Goal: Transaction & Acquisition: Purchase product/service

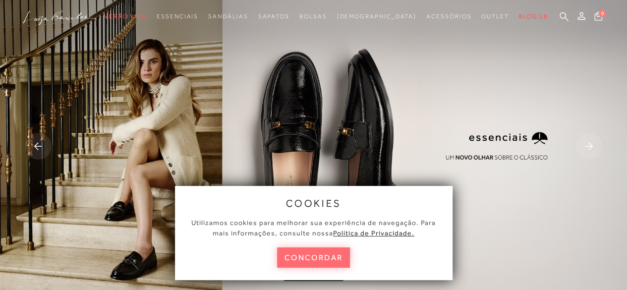
click at [314, 257] on button "concordar" at bounding box center [313, 258] width 73 height 20
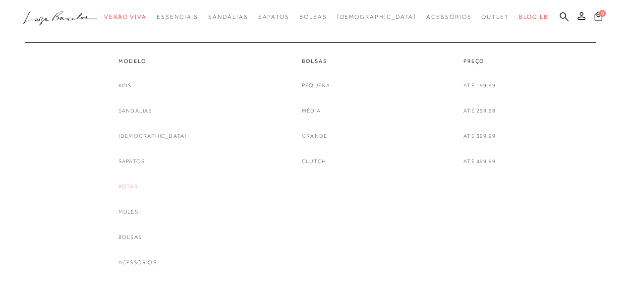
click at [138, 186] on link "Botas" at bounding box center [128, 187] width 19 height 10
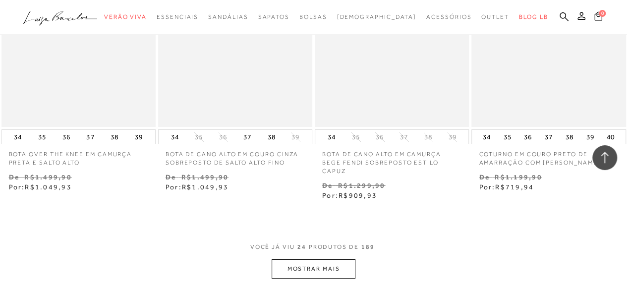
scroll to position [1737, 0]
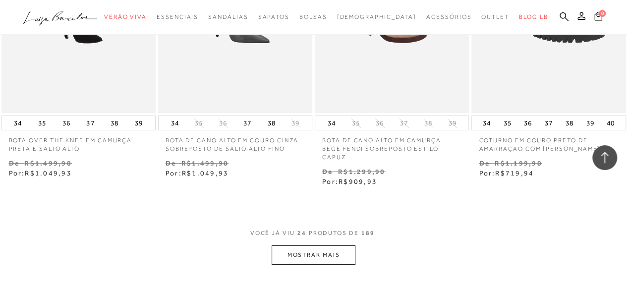
click at [283, 251] on button "MOSTRAR MAIS" at bounding box center [313, 255] width 83 height 19
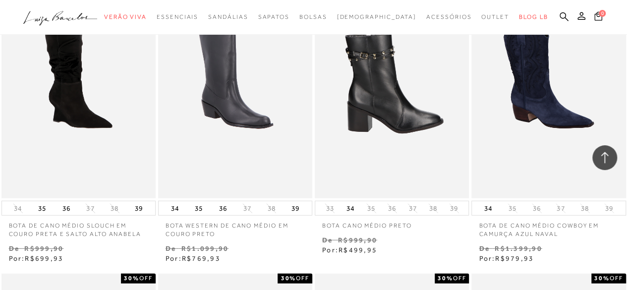
scroll to position [3198, 0]
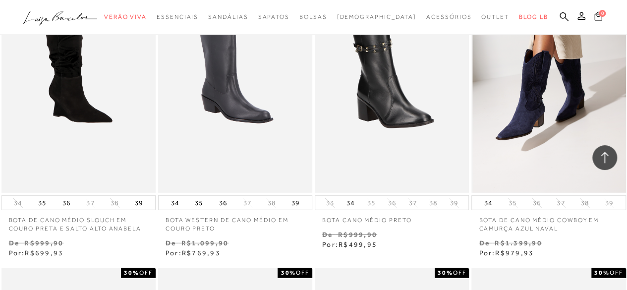
click at [527, 150] on img at bounding box center [549, 78] width 153 height 232
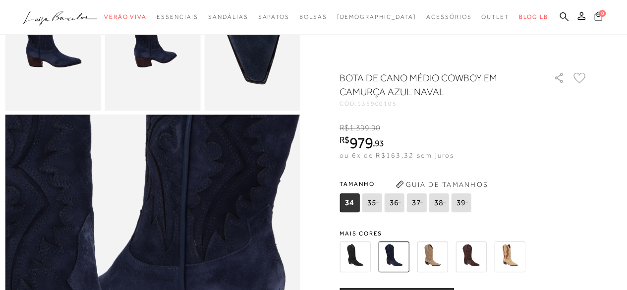
scroll to position [326, 0]
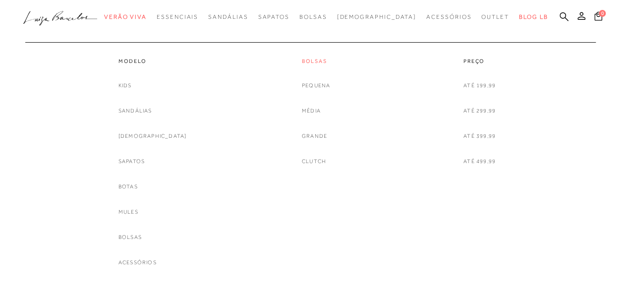
click at [306, 62] on link "Bolsas" at bounding box center [316, 61] width 28 height 8
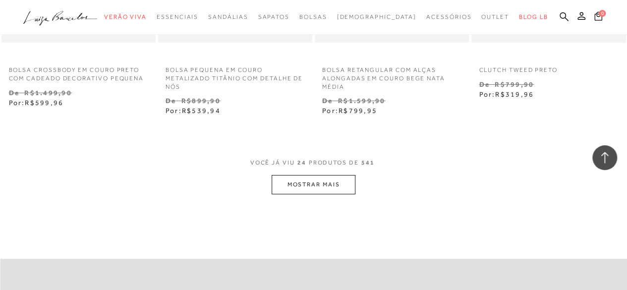
scroll to position [1816, 0]
click at [329, 180] on button "MOSTRAR MAIS" at bounding box center [313, 184] width 83 height 19
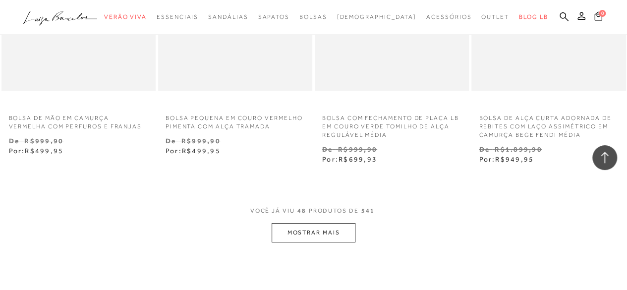
scroll to position [3648, 0]
click at [280, 229] on button "MOSTRAR MAIS" at bounding box center [313, 233] width 83 height 19
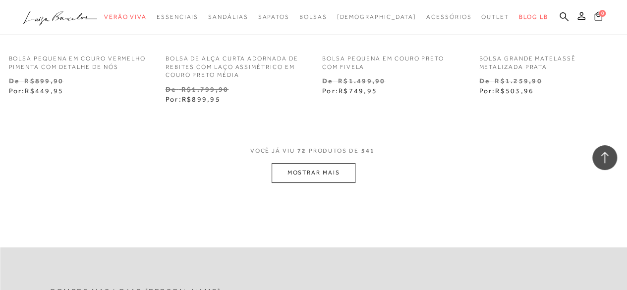
scroll to position [5602, 0]
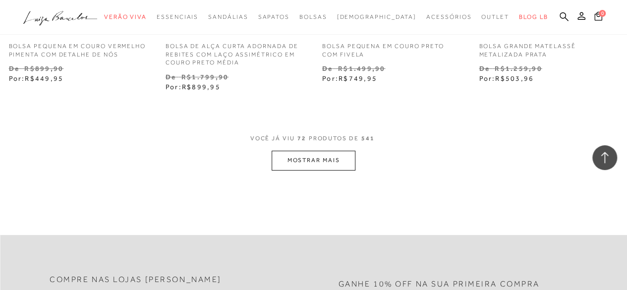
click at [327, 158] on button "MOSTRAR MAIS" at bounding box center [313, 160] width 83 height 19
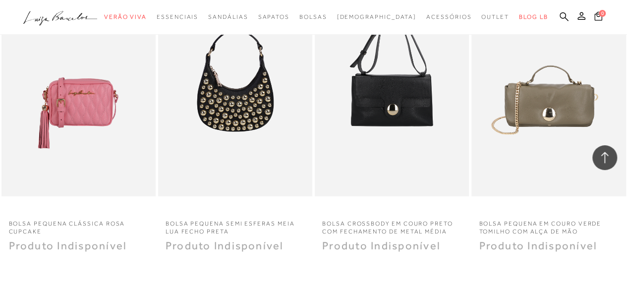
scroll to position [7224, 0]
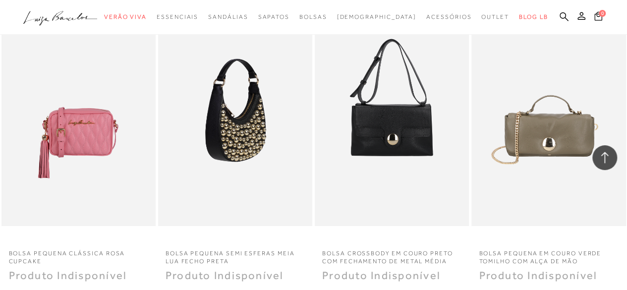
click at [244, 182] on img at bounding box center [235, 111] width 153 height 232
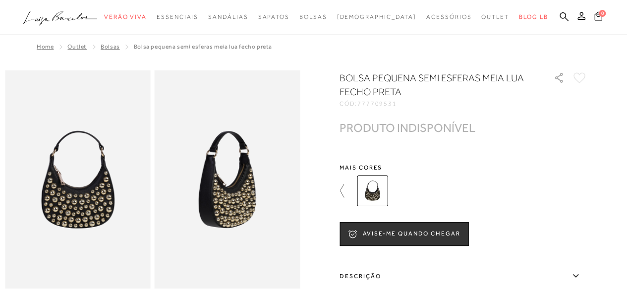
click at [343, 189] on icon at bounding box center [347, 191] width 14 height 14
click at [354, 181] on link at bounding box center [347, 191] width 14 height 37
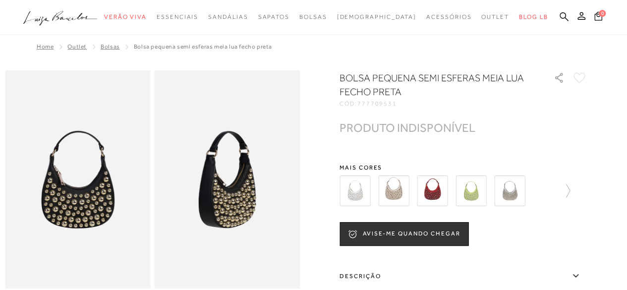
click at [512, 187] on img at bounding box center [510, 191] width 31 height 31
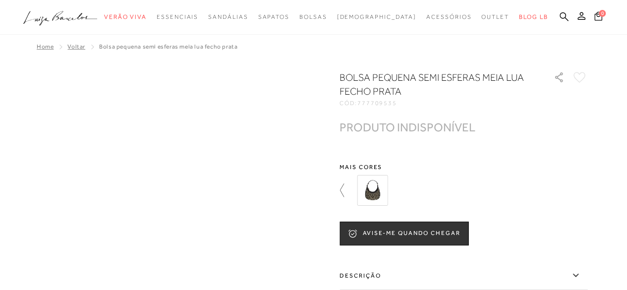
click at [344, 189] on icon at bounding box center [347, 191] width 14 height 14
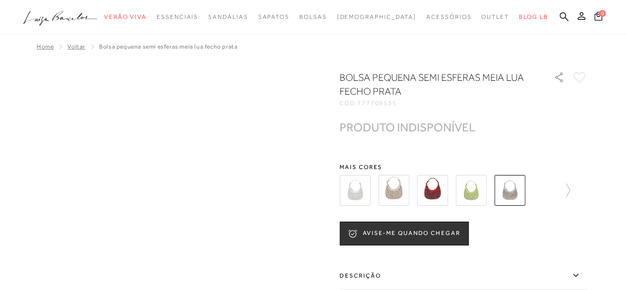
click at [392, 195] on img at bounding box center [393, 190] width 31 height 31
